Goal: Task Accomplishment & Management: Manage account settings

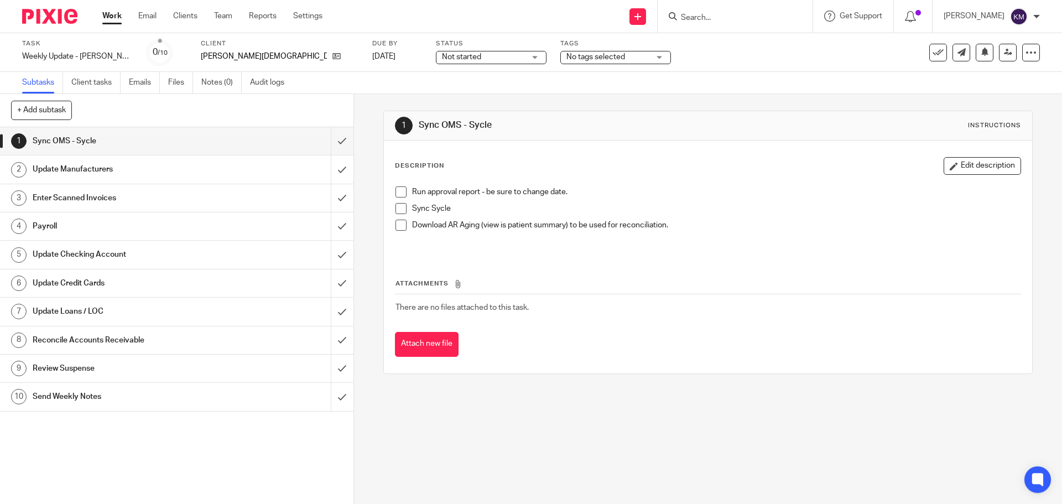
click at [398, 190] on span at bounding box center [401, 191] width 11 height 11
click at [398, 214] on span at bounding box center [401, 208] width 11 height 11
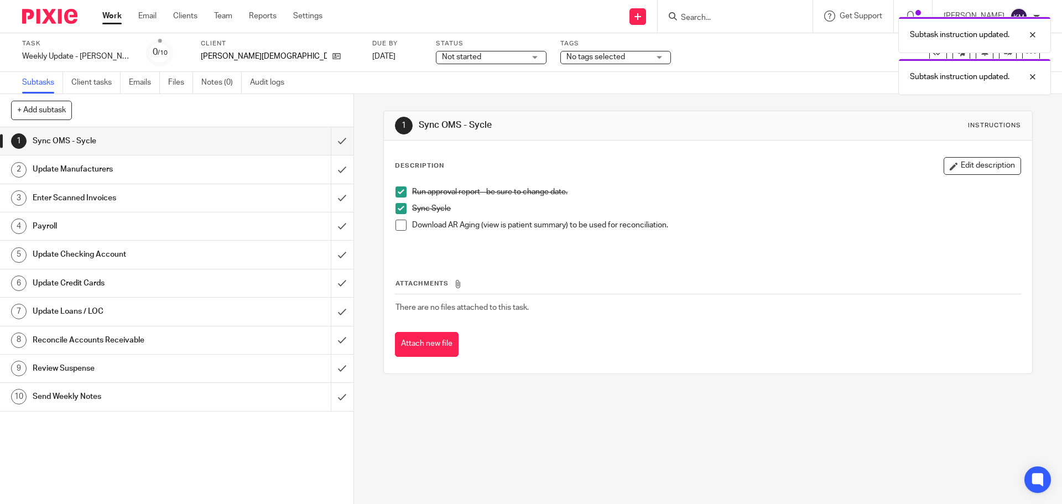
click at [398, 225] on span at bounding box center [401, 225] width 11 height 11
click at [332, 141] on input "submit" at bounding box center [176, 141] width 353 height 28
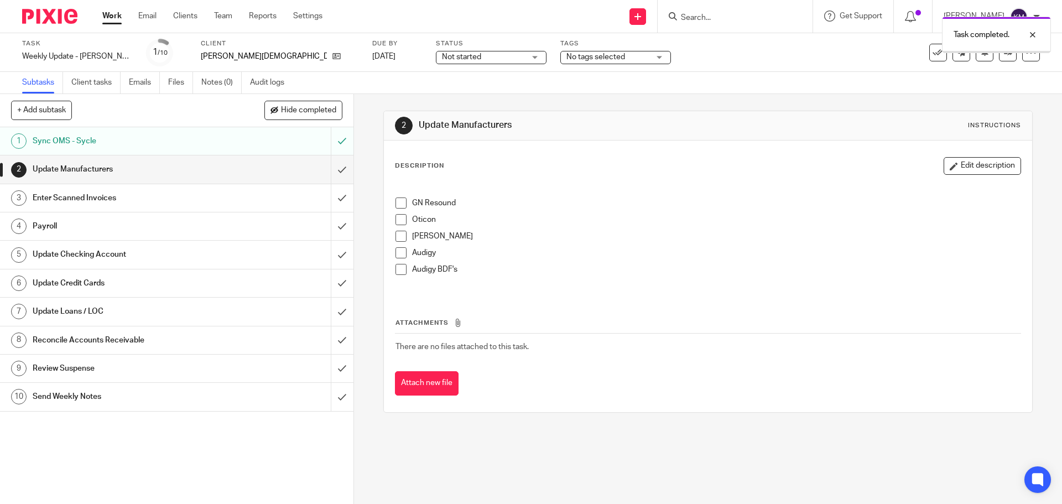
click at [398, 201] on span at bounding box center [401, 202] width 11 height 11
click at [400, 219] on span at bounding box center [401, 219] width 11 height 11
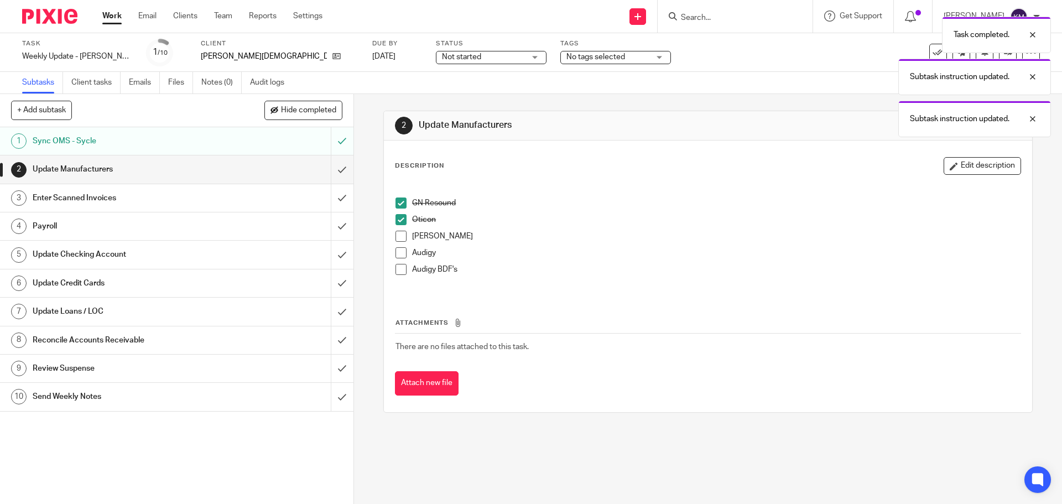
click at [396, 237] on span at bounding box center [401, 236] width 11 height 11
click at [397, 255] on span at bounding box center [401, 252] width 11 height 11
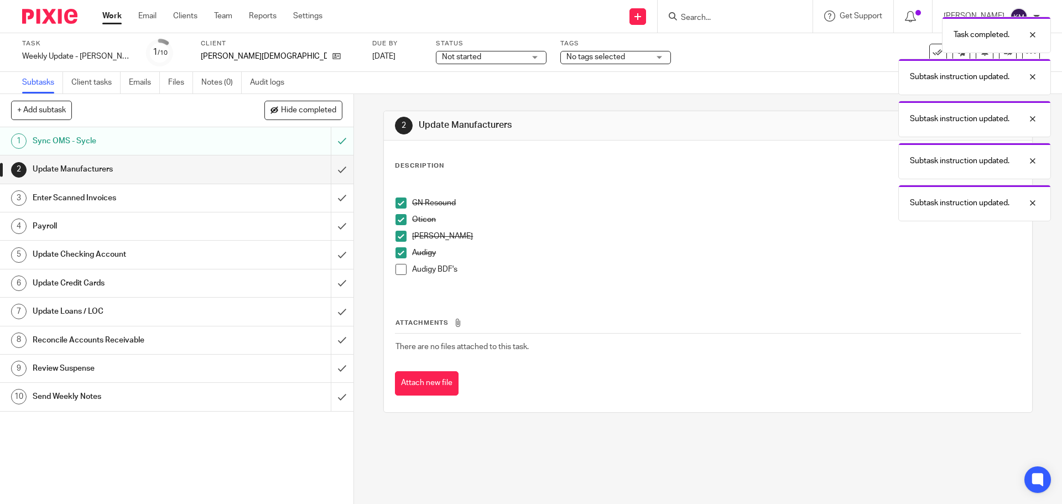
click at [401, 267] on span at bounding box center [401, 269] width 11 height 11
click at [333, 171] on input "submit" at bounding box center [176, 169] width 353 height 28
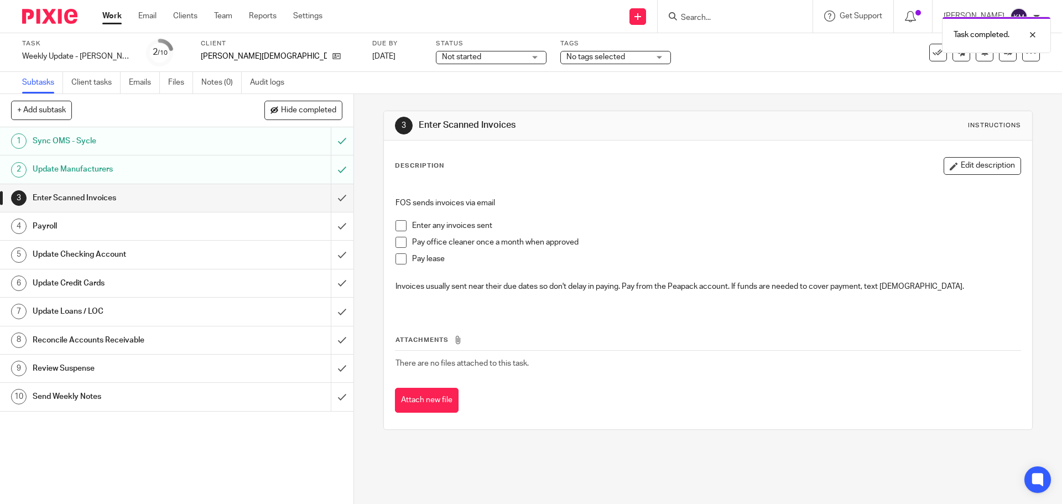
click at [398, 223] on span at bounding box center [401, 225] width 11 height 11
click at [400, 238] on span at bounding box center [401, 242] width 11 height 11
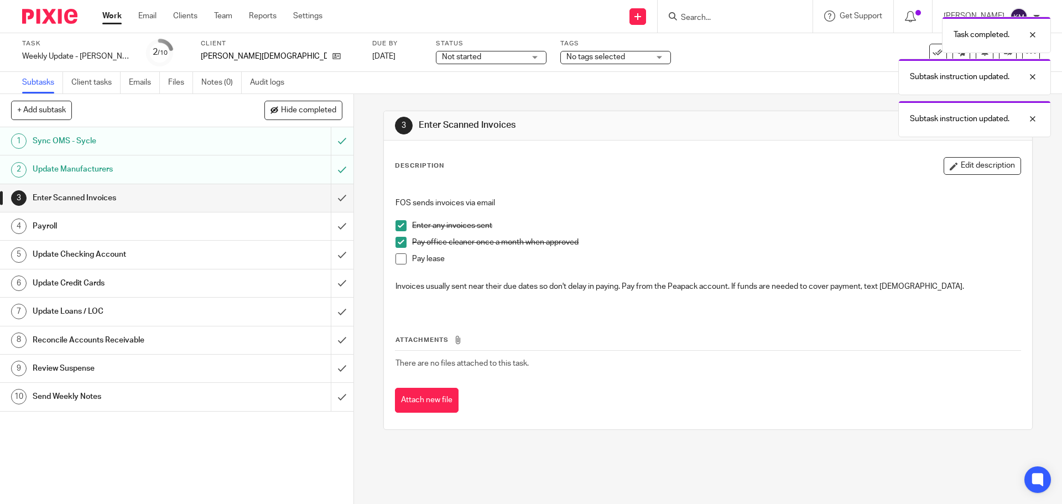
click at [399, 256] on span at bounding box center [401, 258] width 11 height 11
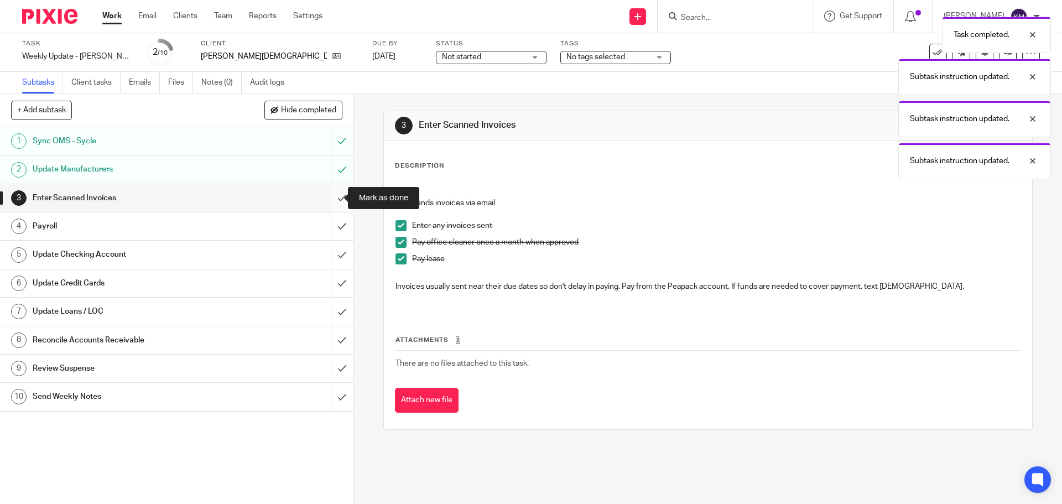
click at [334, 196] on input "submit" at bounding box center [176, 198] width 353 height 28
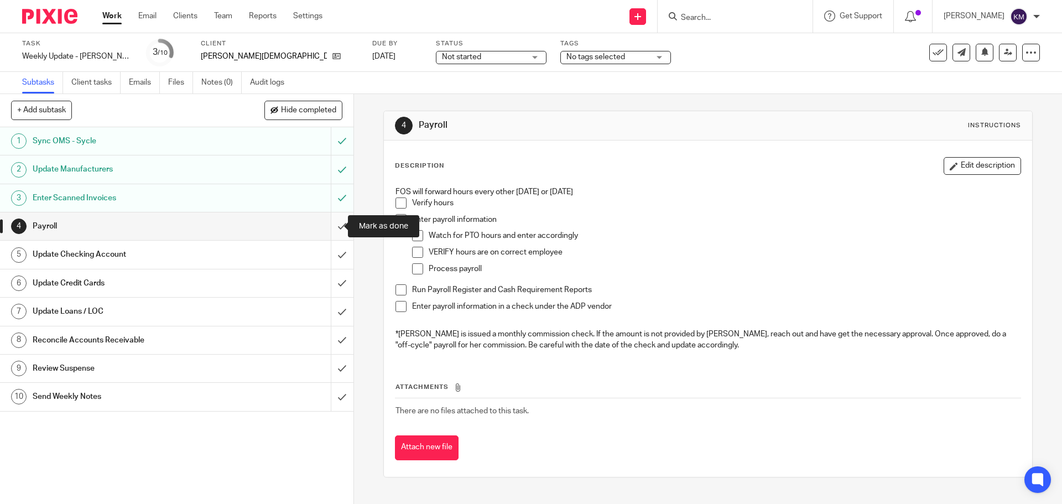
click at [332, 227] on input "submit" at bounding box center [176, 226] width 353 height 28
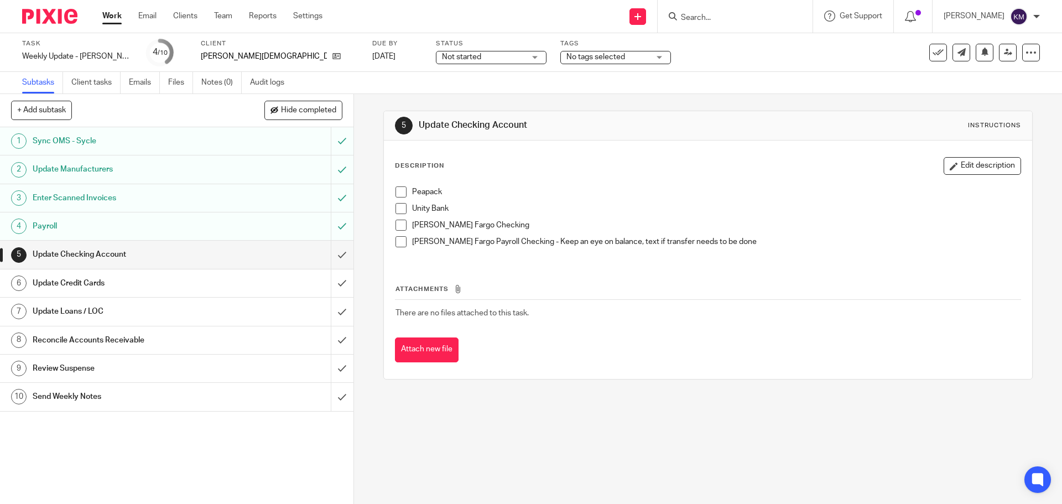
click at [398, 188] on span at bounding box center [401, 191] width 11 height 11
click at [399, 222] on span at bounding box center [401, 225] width 11 height 11
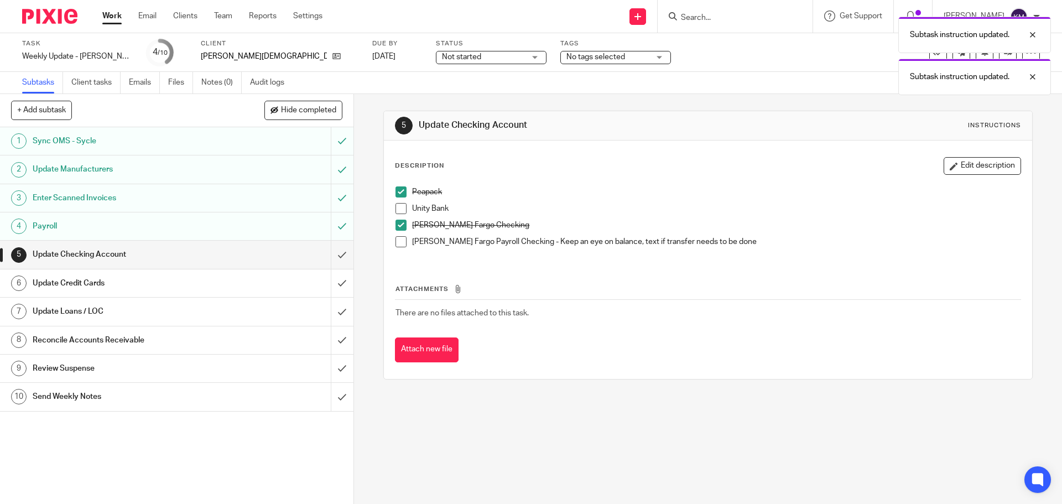
click at [399, 241] on span at bounding box center [401, 241] width 11 height 11
click at [257, 275] on div "Update Credit Cards" at bounding box center [176, 283] width 287 height 17
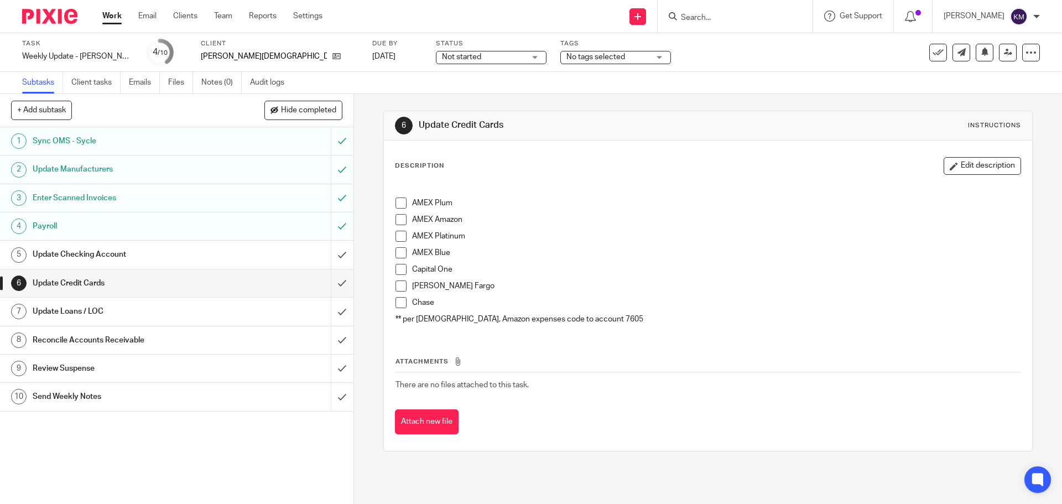
click at [397, 286] on span at bounding box center [401, 285] width 11 height 11
click at [260, 311] on div "Update Loans / LOC" at bounding box center [176, 311] width 287 height 17
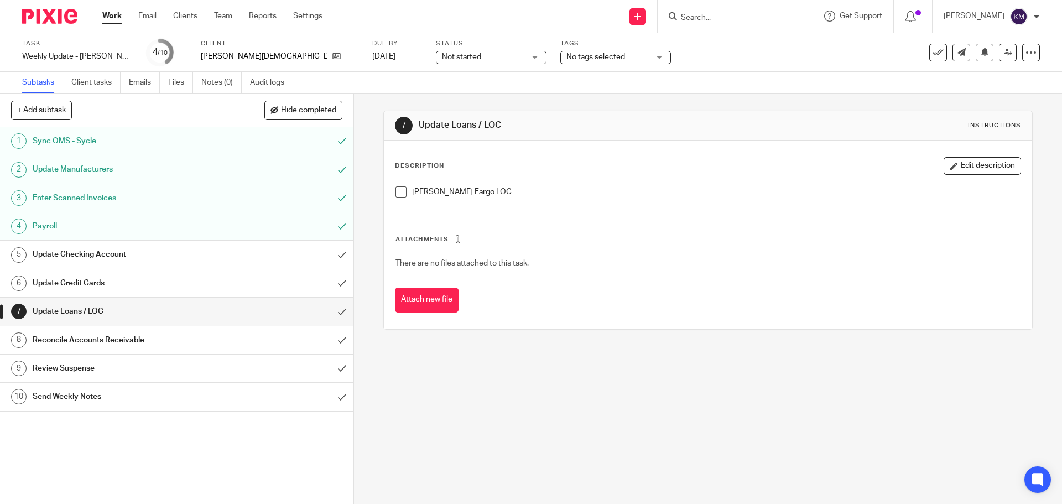
click at [397, 191] on span at bounding box center [401, 191] width 11 height 11
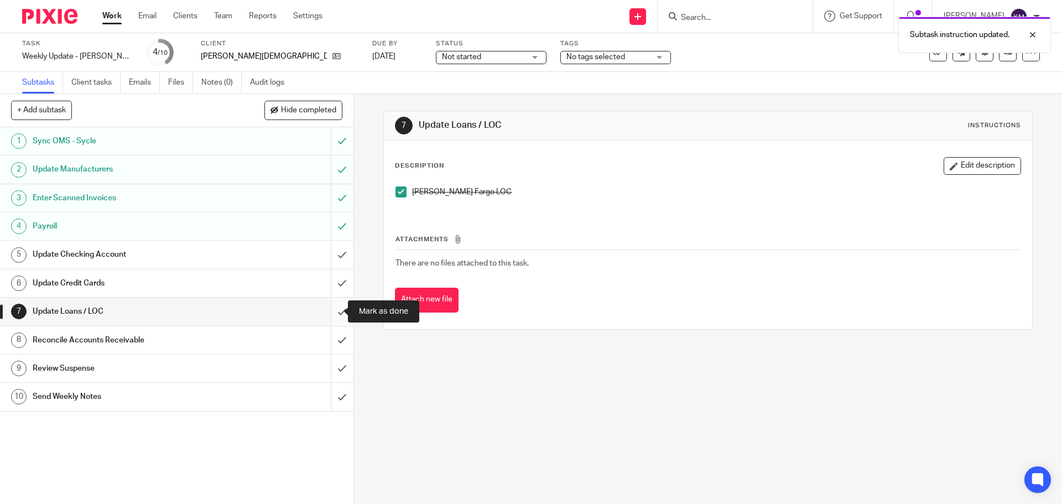
click at [329, 313] on input "submit" at bounding box center [176, 312] width 353 height 28
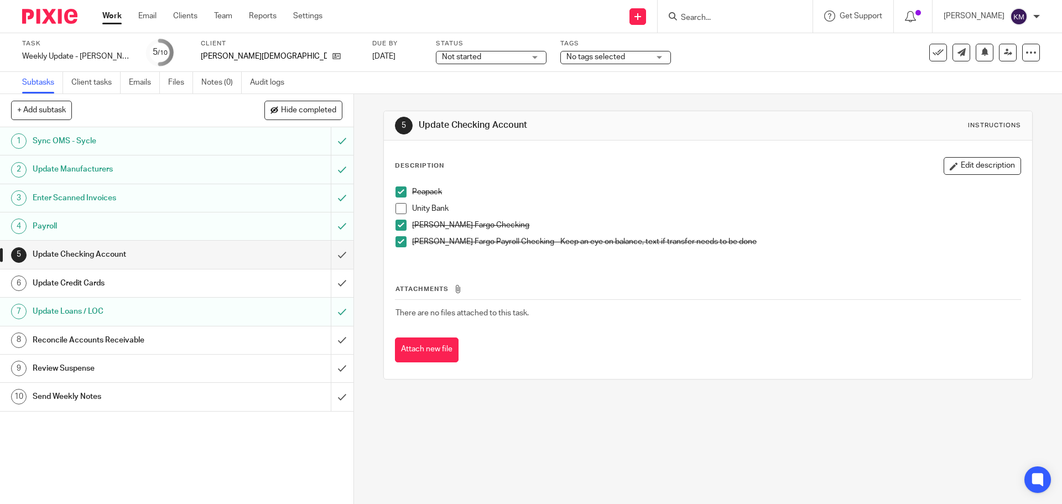
click at [402, 207] on span at bounding box center [401, 208] width 11 height 11
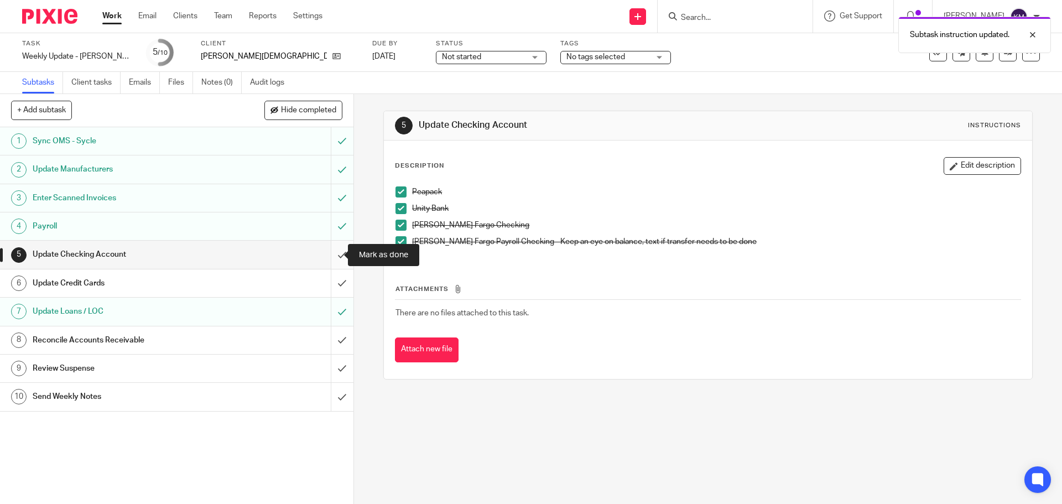
click at [330, 256] on input "submit" at bounding box center [176, 255] width 353 height 28
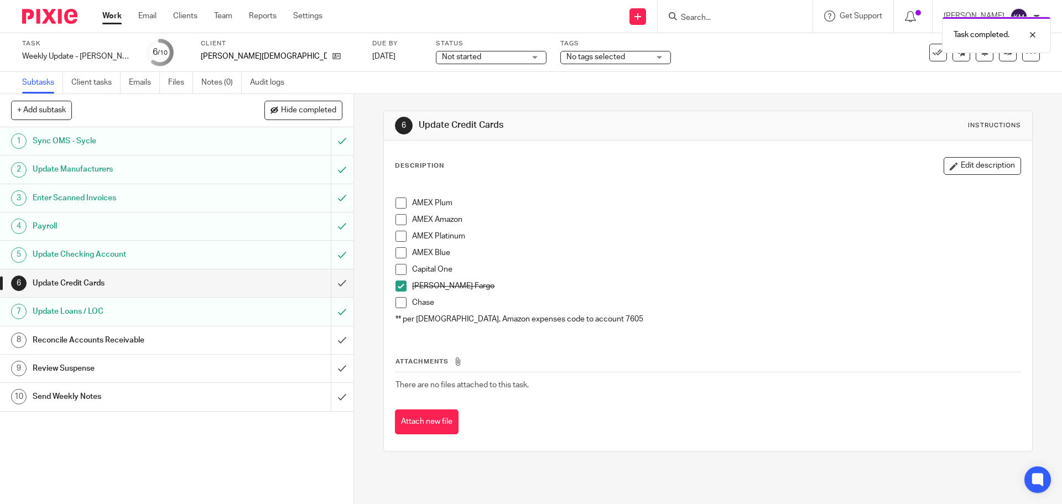
drag, startPoint x: 0, startPoint y: 0, endPoint x: 284, endPoint y: 279, distance: 398.2
click at [284, 279] on div "Update Credit Cards" at bounding box center [176, 283] width 287 height 17
click at [396, 206] on span at bounding box center [401, 202] width 11 height 11
click at [392, 221] on div "AMEX Plum AMEX Amazon AMEX Platinum AMEX Blue Capital One Wells Fargo Chase ** …" at bounding box center [708, 257] width 636 height 153
click at [397, 220] on span at bounding box center [401, 219] width 11 height 11
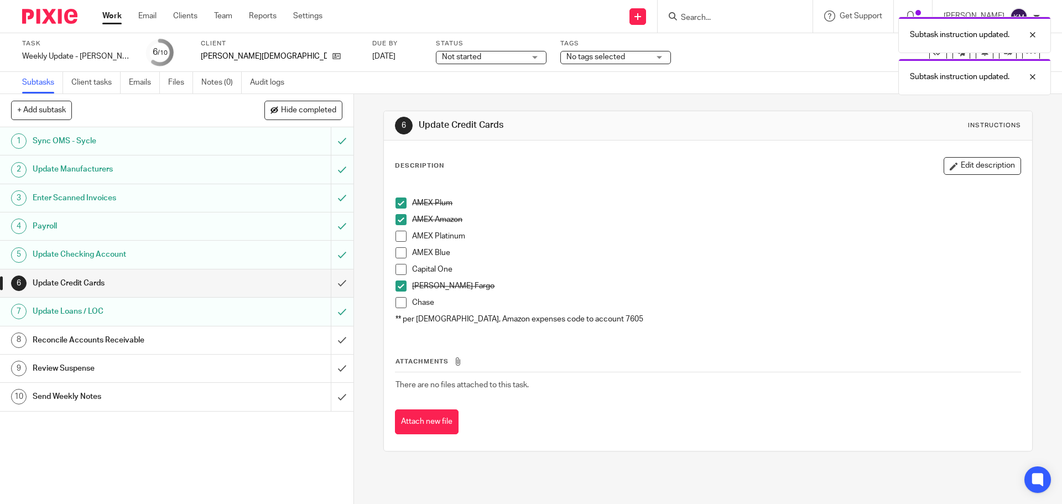
click at [396, 233] on span at bounding box center [401, 236] width 11 height 11
click at [397, 272] on span at bounding box center [401, 269] width 11 height 11
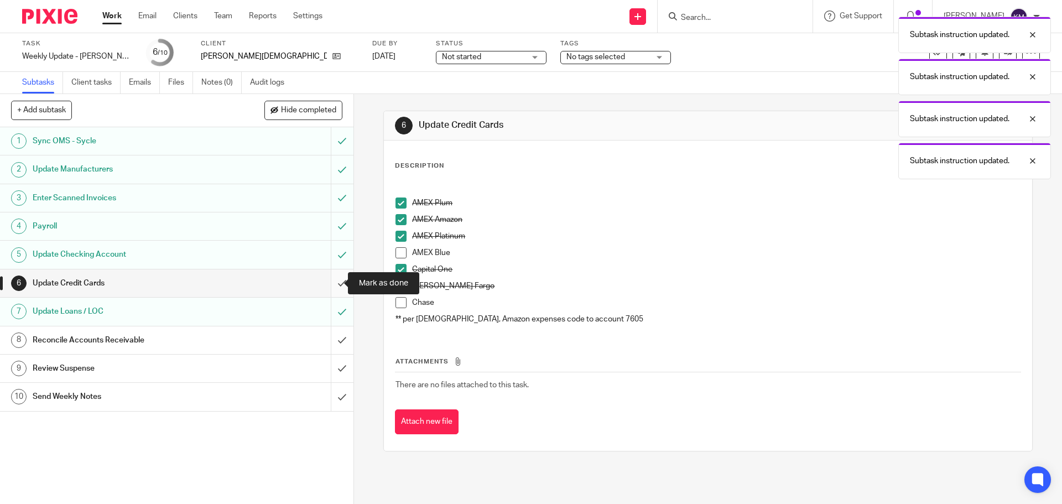
click at [330, 283] on input "submit" at bounding box center [176, 283] width 353 height 28
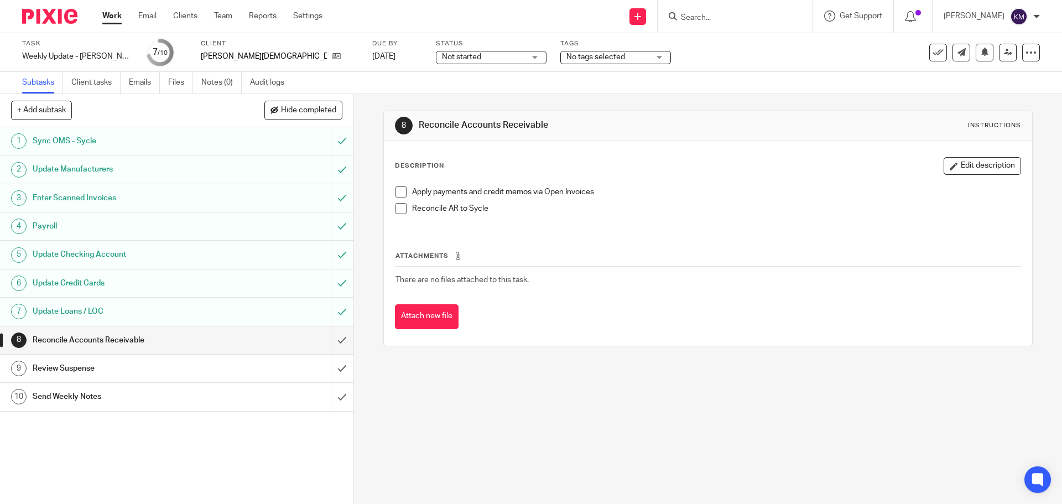
drag, startPoint x: 398, startPoint y: 193, endPoint x: 402, endPoint y: 209, distance: 16.6
click at [398, 193] on span at bounding box center [401, 191] width 11 height 11
click at [398, 208] on span at bounding box center [401, 208] width 11 height 11
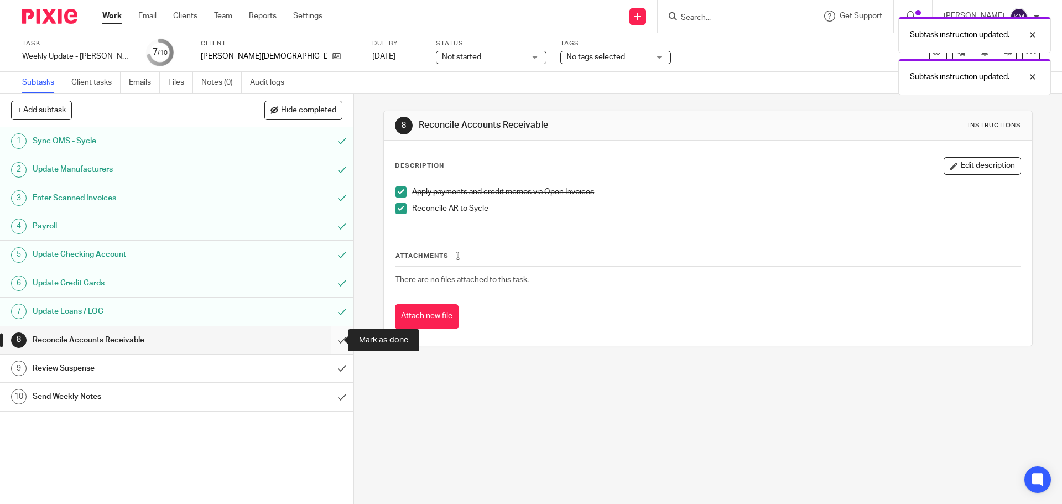
click at [333, 337] on input "submit" at bounding box center [176, 340] width 353 height 28
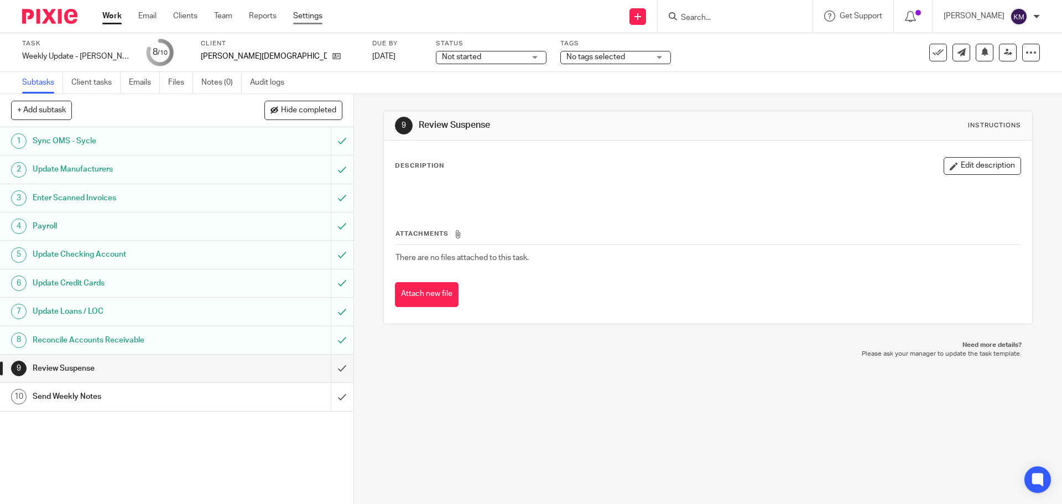
click at [315, 12] on link "Settings" at bounding box center [307, 16] width 29 height 11
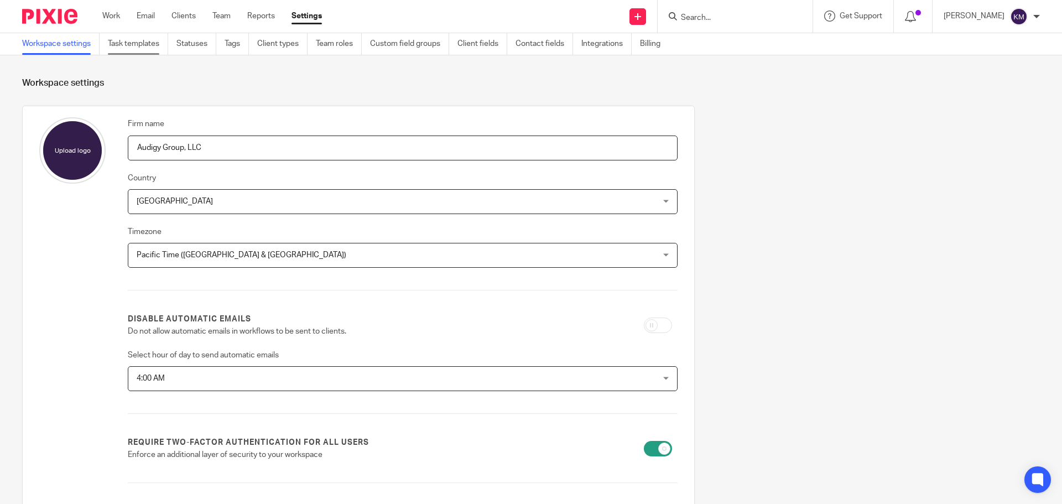
click at [128, 41] on link "Task templates" at bounding box center [138, 44] width 60 height 22
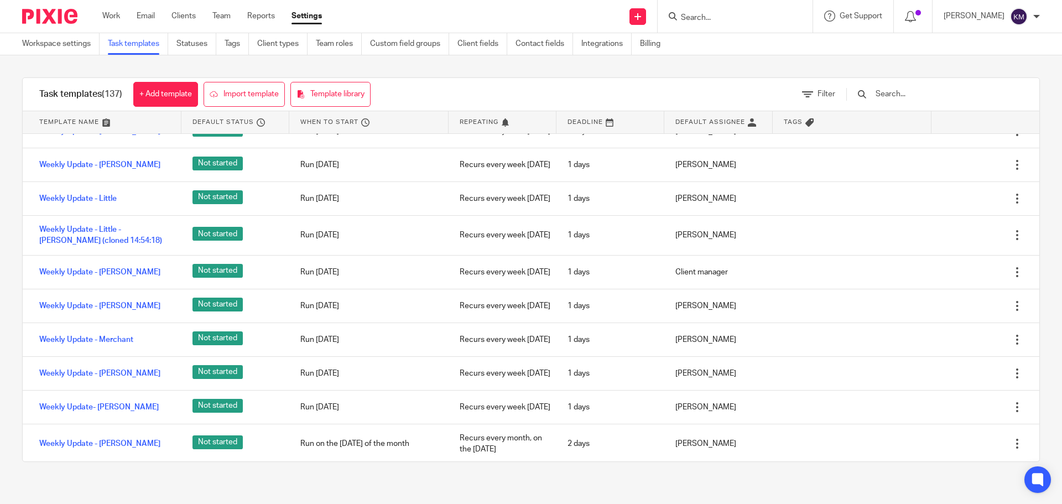
scroll to position [4149, 0]
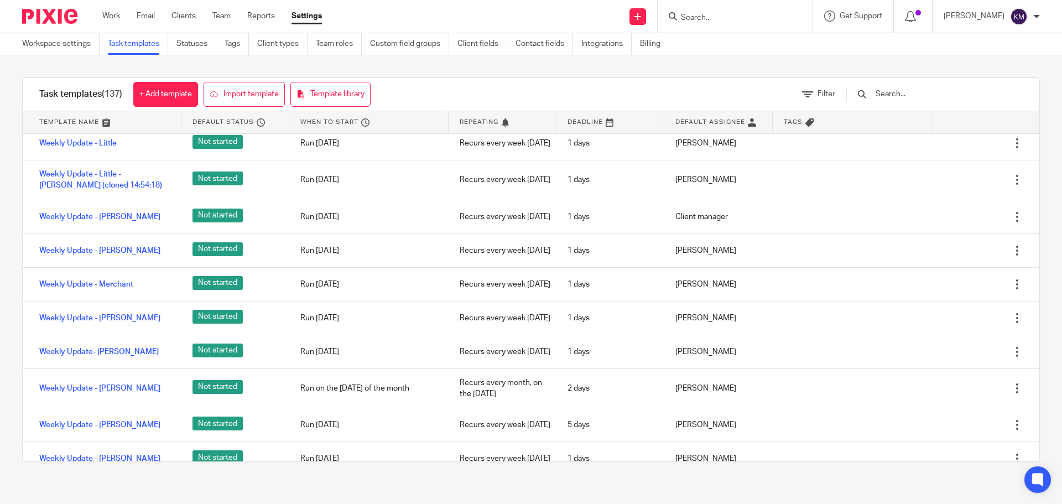
click at [102, 81] on link "Weekly Update - [PERSON_NAME]" at bounding box center [99, 75] width 121 height 11
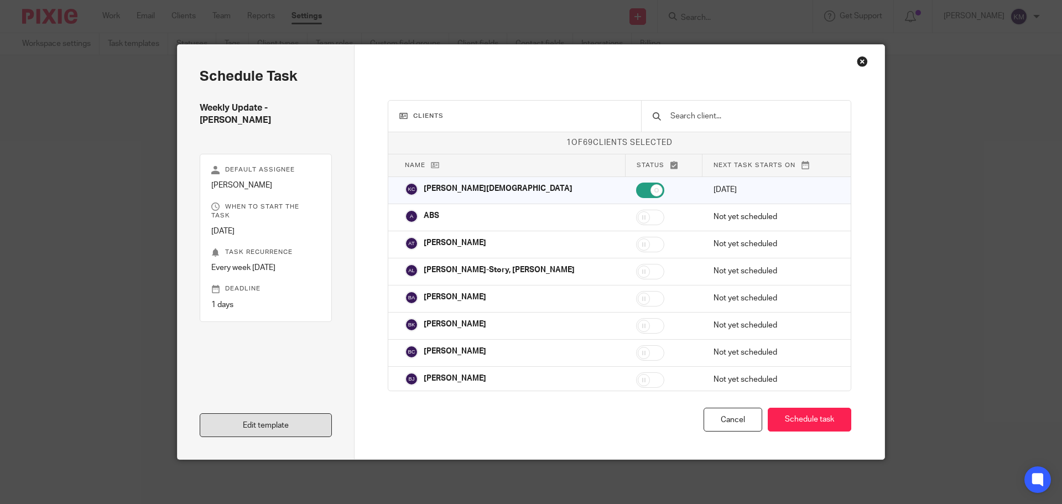
click at [280, 418] on link "Edit template" at bounding box center [266, 425] width 132 height 24
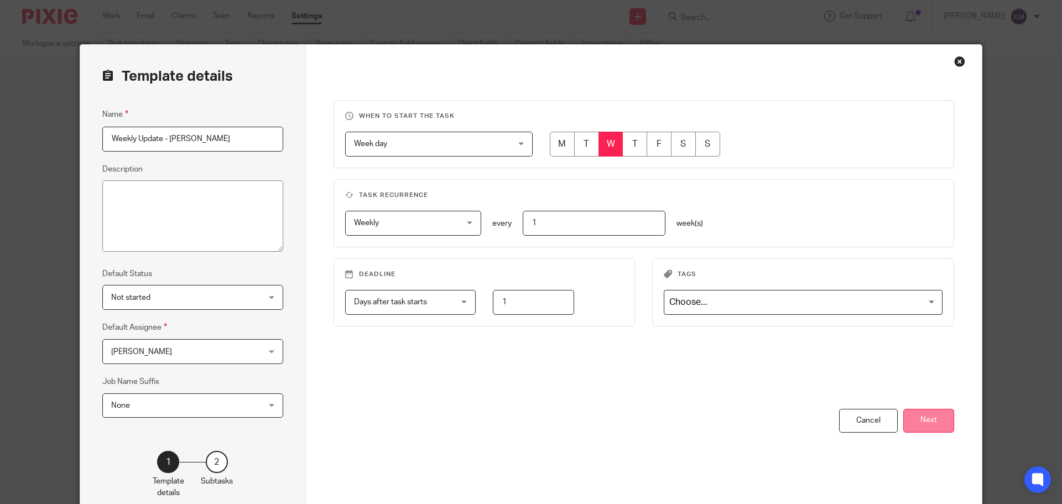
click at [930, 423] on button "Next" at bounding box center [928, 421] width 51 height 24
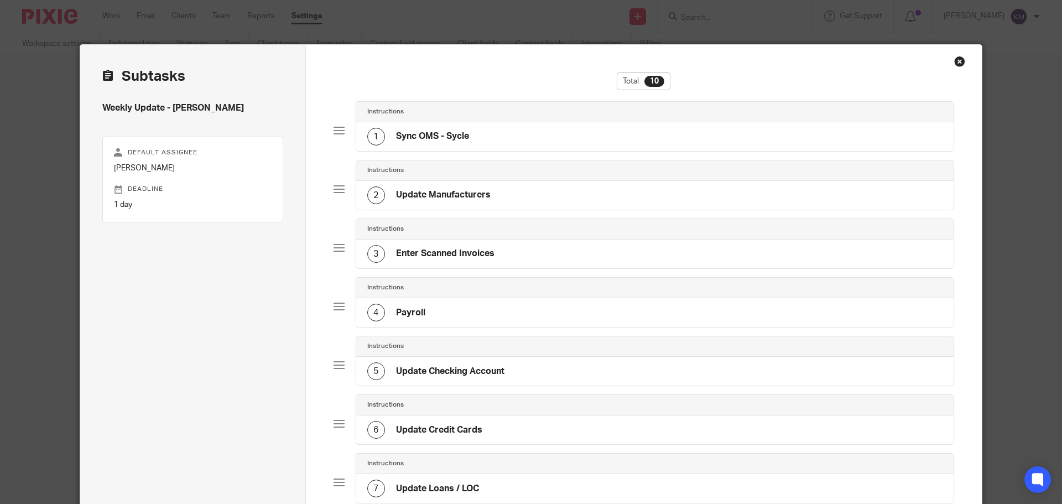
click at [482, 369] on h4 "Update Checking Account" at bounding box center [450, 372] width 108 height 12
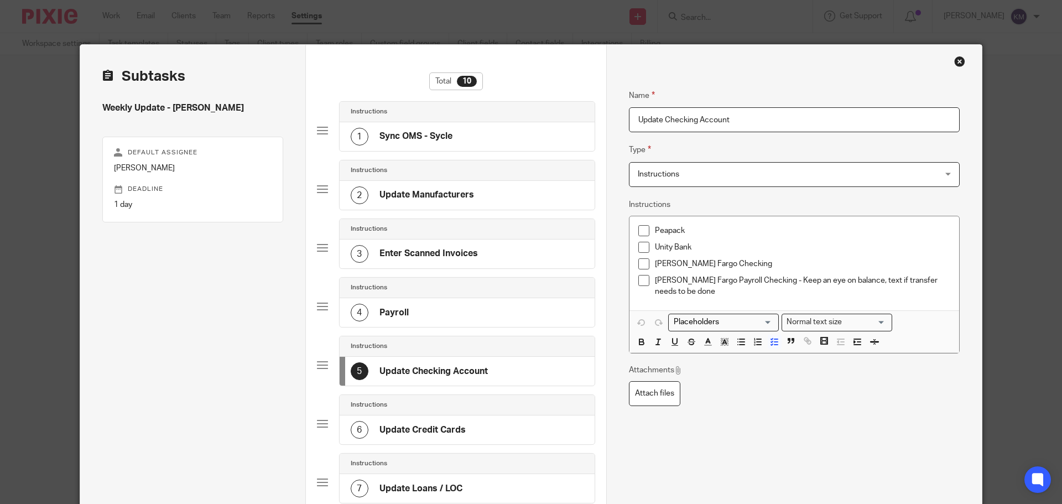
scroll to position [111, 0]
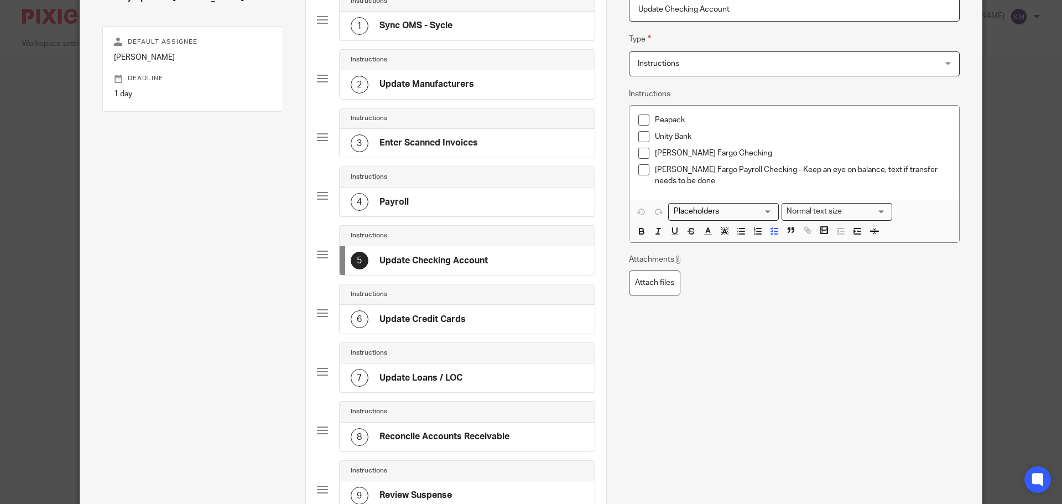
click at [699, 136] on p "Unity Bank" at bounding box center [802, 136] width 295 height 11
drag, startPoint x: 695, startPoint y: 133, endPoint x: 833, endPoint y: 134, distance: 137.2
click at [833, 134] on p "Unity Bank - Helcim deposits are credit card batches" at bounding box center [802, 136] width 295 height 11
click at [730, 136] on p "Unity Bank - Helcim deposits are credit card batches" at bounding box center [802, 136] width 295 height 11
drag, startPoint x: 721, startPoint y: 132, endPoint x: 848, endPoint y: 140, distance: 127.5
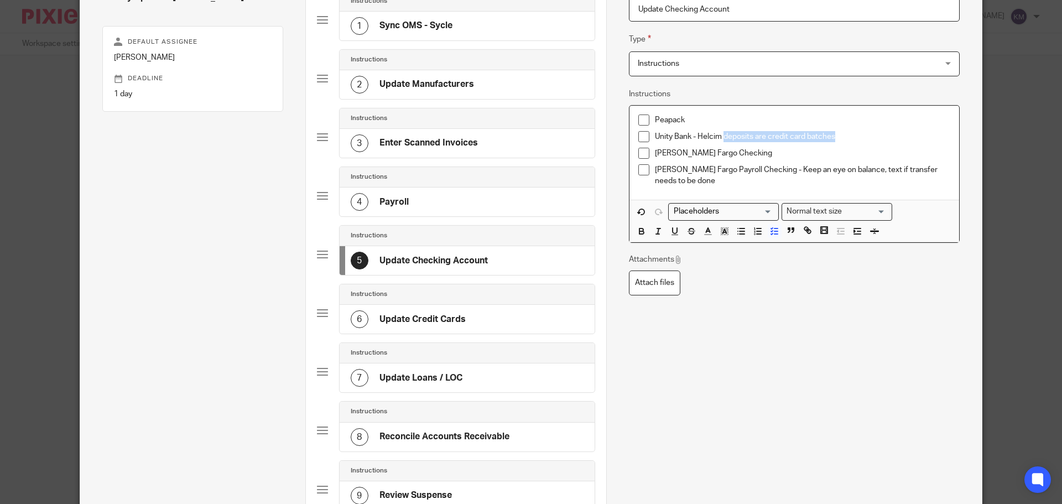
click at [848, 140] on p "Unity Bank - Helcim deposits are credit card batches" at bounding box center [802, 136] width 295 height 11
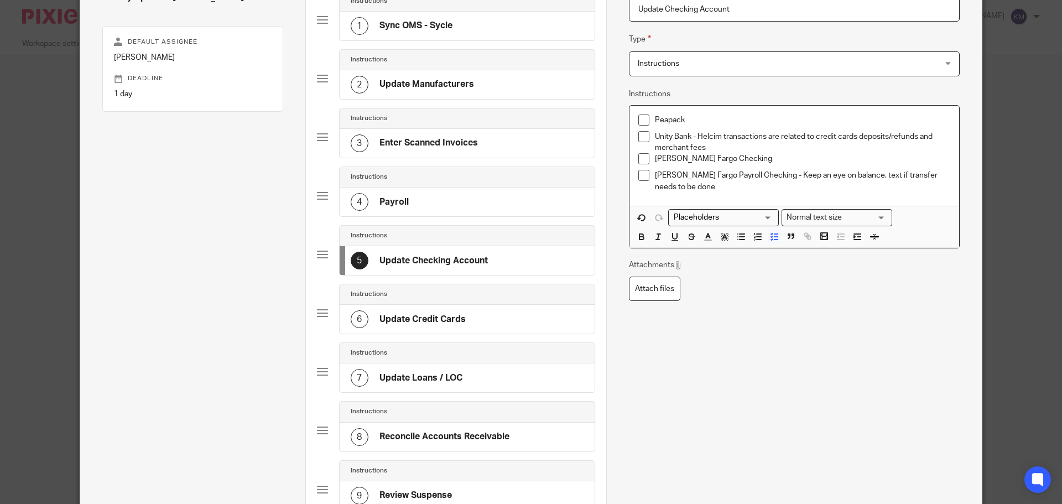
click at [917, 134] on p "Unity Bank - Helcim transactions are related to credit cards deposits/refunds a…" at bounding box center [802, 142] width 295 height 23
drag, startPoint x: 695, startPoint y: 136, endPoint x: 838, endPoint y: 143, distance: 143.5
click at [838, 143] on p "Unity Bank - Helcim transactions are related to credit cards deposits/refunds (…" at bounding box center [802, 142] width 295 height 23
click at [641, 236] on icon "button" at bounding box center [642, 237] width 10 height 10
click at [656, 235] on icon "button" at bounding box center [658, 237] width 10 height 10
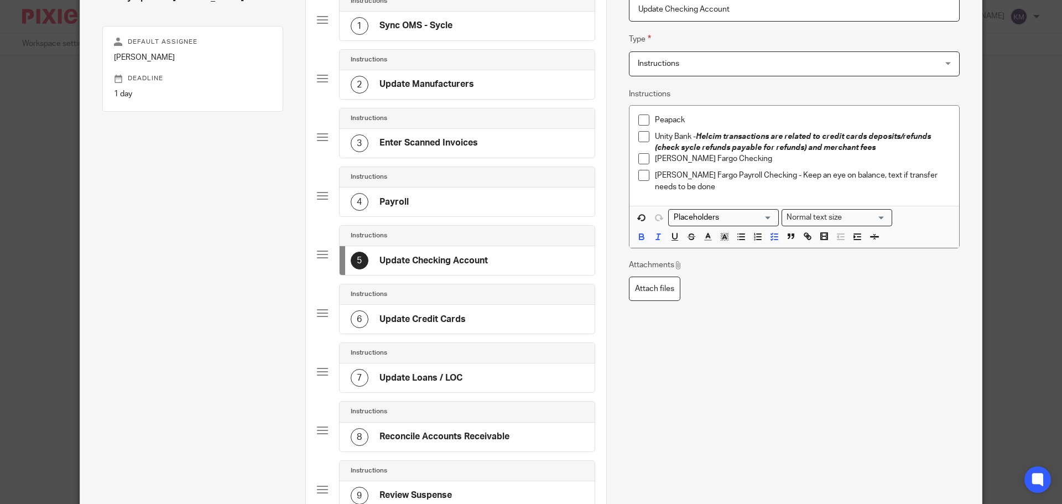
click at [823, 297] on div "Attachments Attach files" at bounding box center [794, 279] width 331 height 41
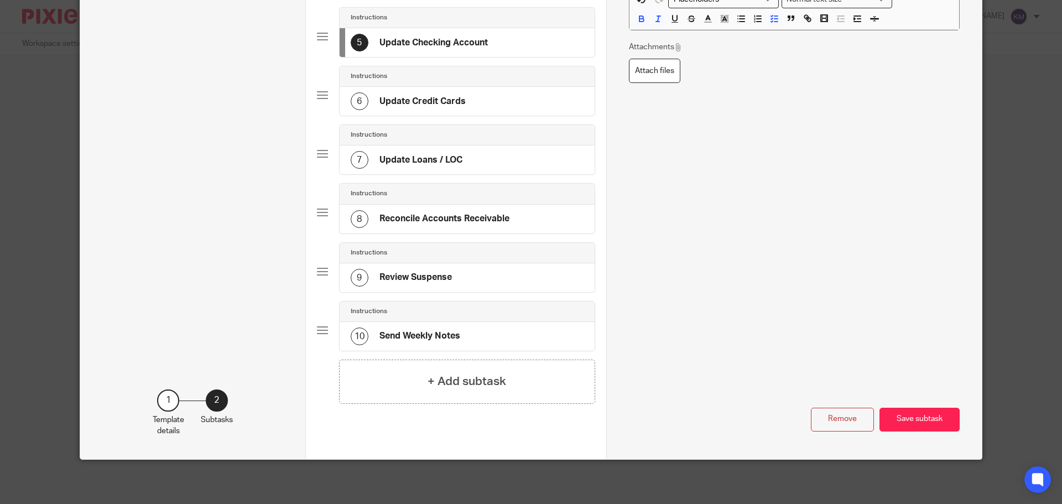
click at [902, 413] on button "Save subtask" at bounding box center [920, 420] width 80 height 24
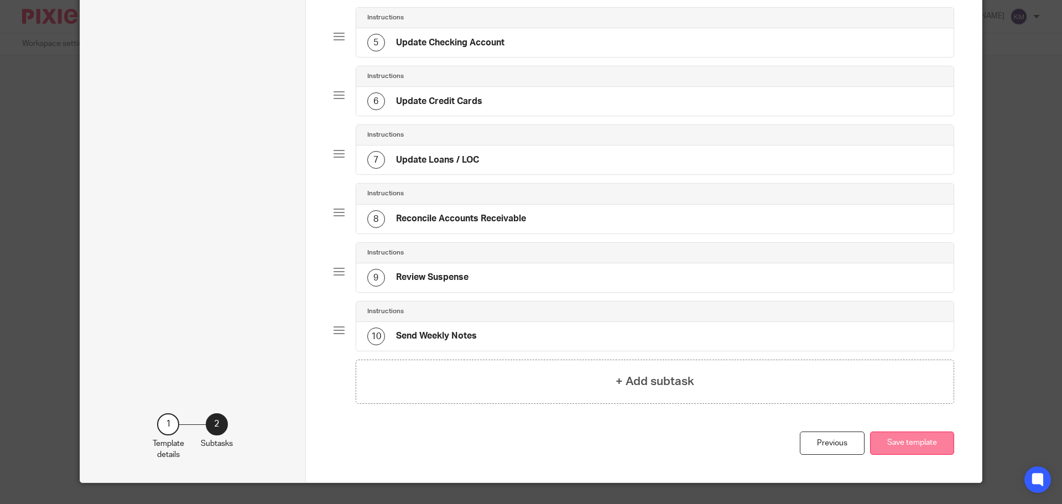
click at [918, 436] on button "Save template" at bounding box center [912, 443] width 84 height 24
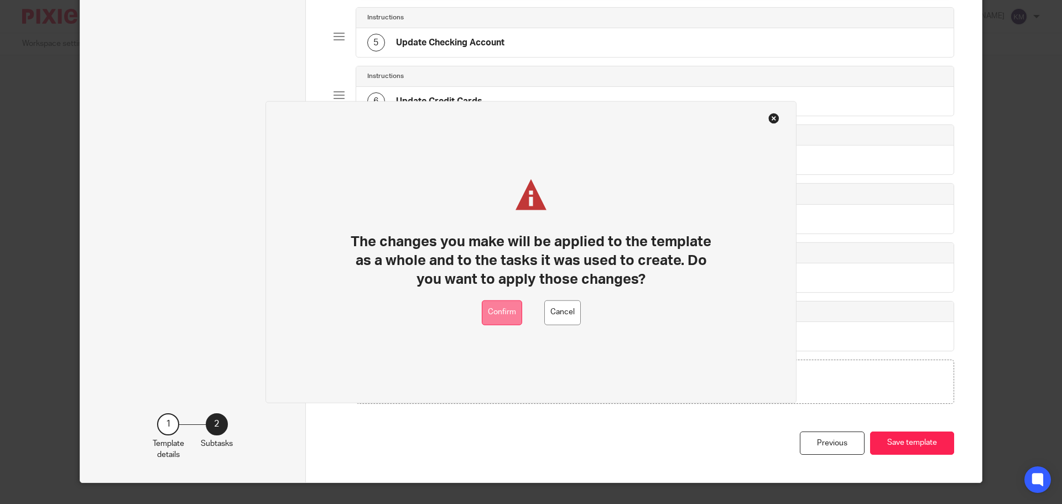
click at [504, 306] on button "Confirm" at bounding box center [502, 312] width 40 height 25
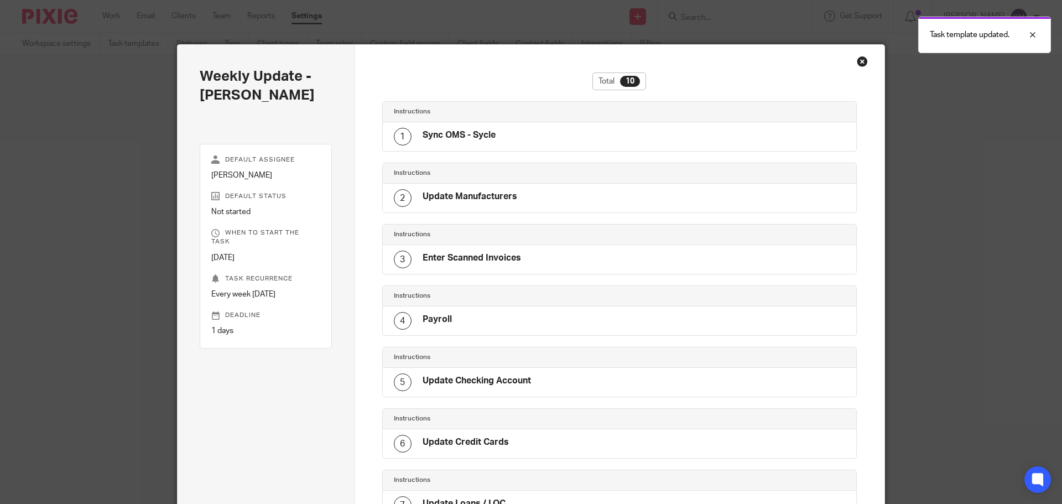
click at [857, 61] on div "Close this dialog window" at bounding box center [862, 61] width 11 height 11
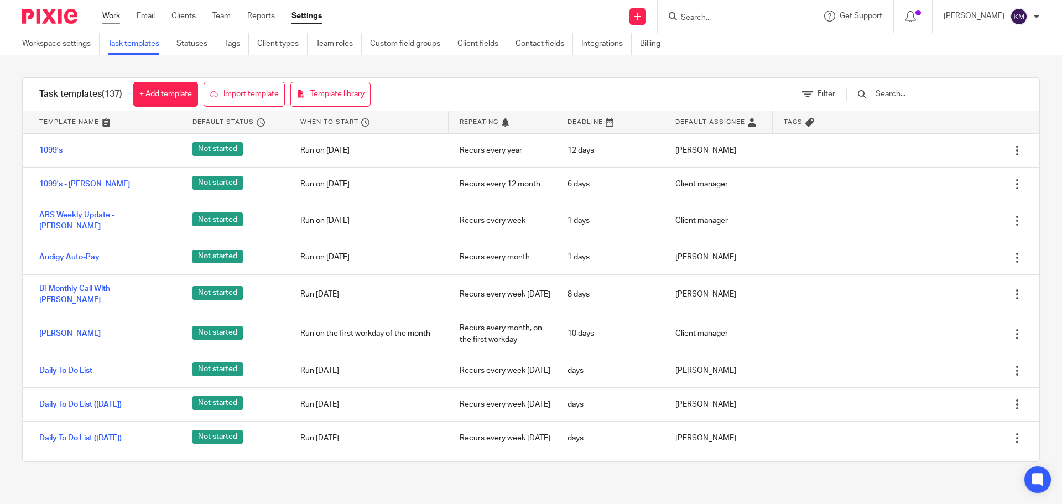
click at [116, 13] on link "Work" at bounding box center [111, 16] width 18 height 11
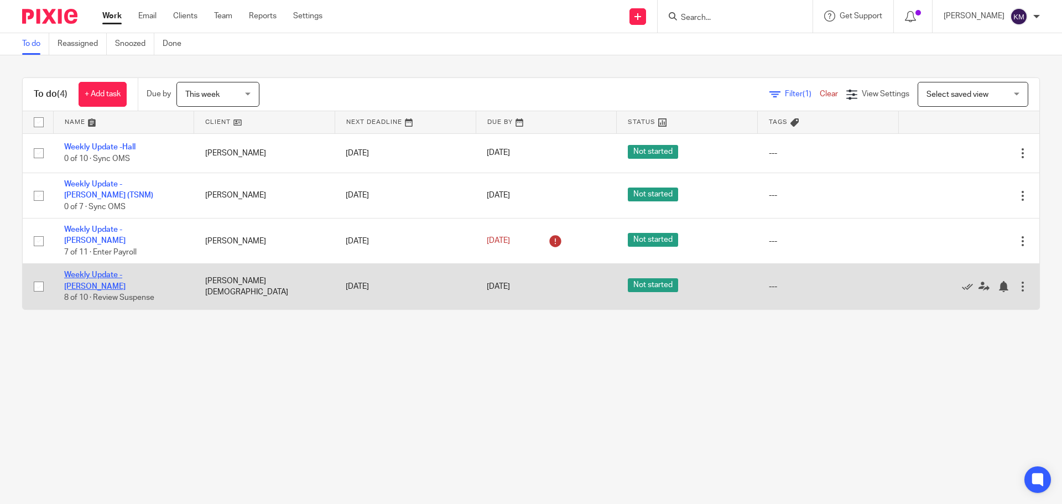
click at [126, 271] on link "Weekly Update - [PERSON_NAME]" at bounding box center [94, 280] width 61 height 19
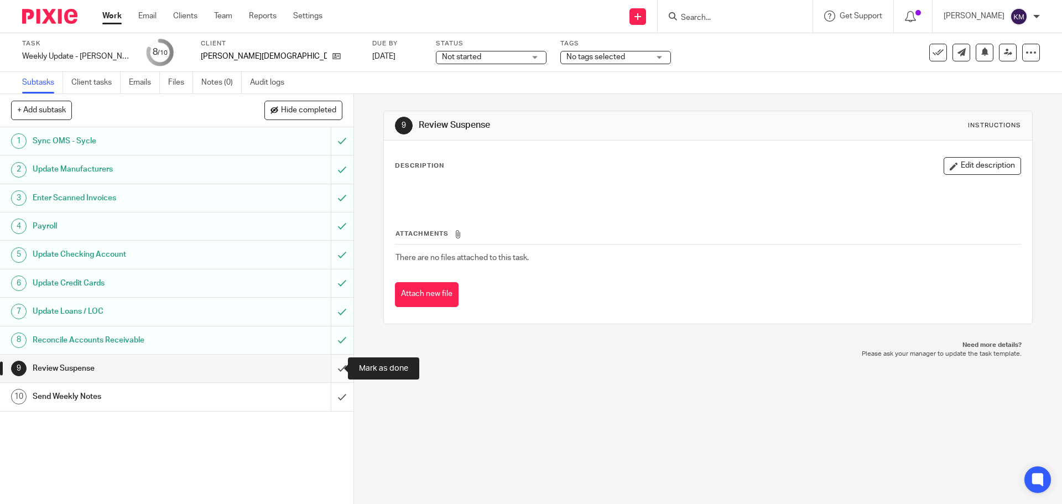
click at [331, 369] on input "submit" at bounding box center [176, 369] width 353 height 28
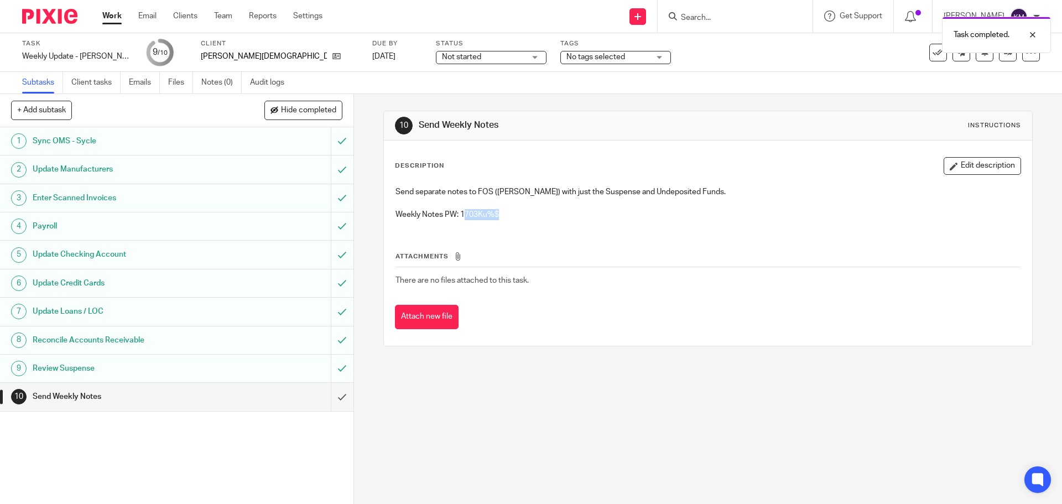
drag, startPoint x: 460, startPoint y: 210, endPoint x: 498, endPoint y: 213, distance: 38.9
click at [498, 213] on p "Weekly Notes PW: 1703Ku%$" at bounding box center [708, 214] width 625 height 11
click at [587, 249] on div "Attachments There are no files attached to this task. Attach new file" at bounding box center [708, 279] width 626 height 101
drag, startPoint x: 459, startPoint y: 216, endPoint x: 498, endPoint y: 216, distance: 39.3
click at [498, 216] on p "Weekly Notes PW: 1703Ku%$" at bounding box center [708, 214] width 625 height 11
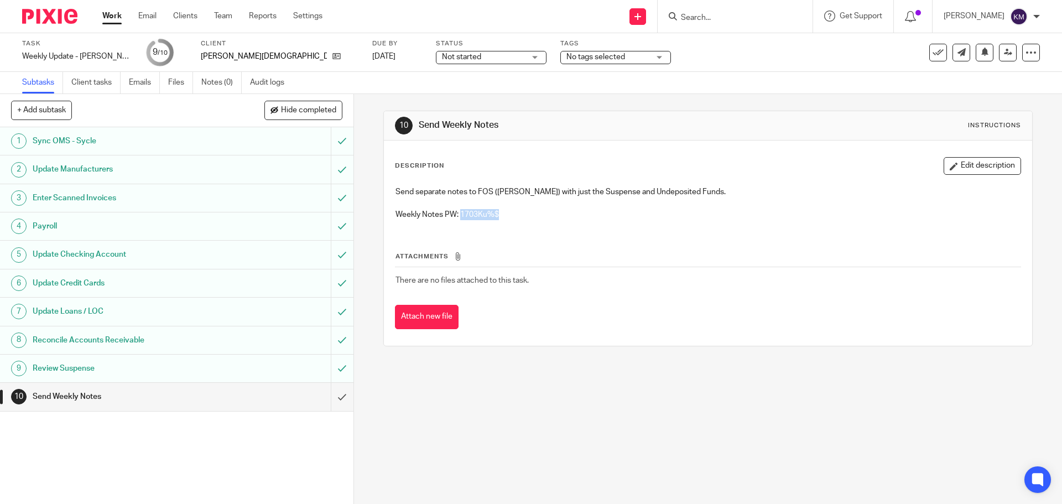
copy p "1703Ku%$"
